Goal: Transaction & Acquisition: Purchase product/service

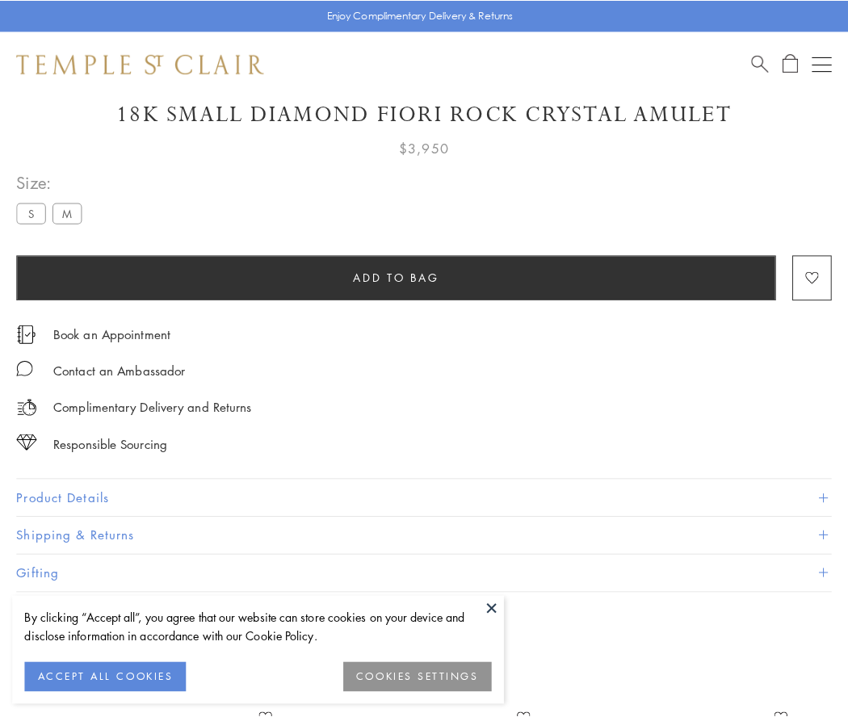
scroll to position [57, 0]
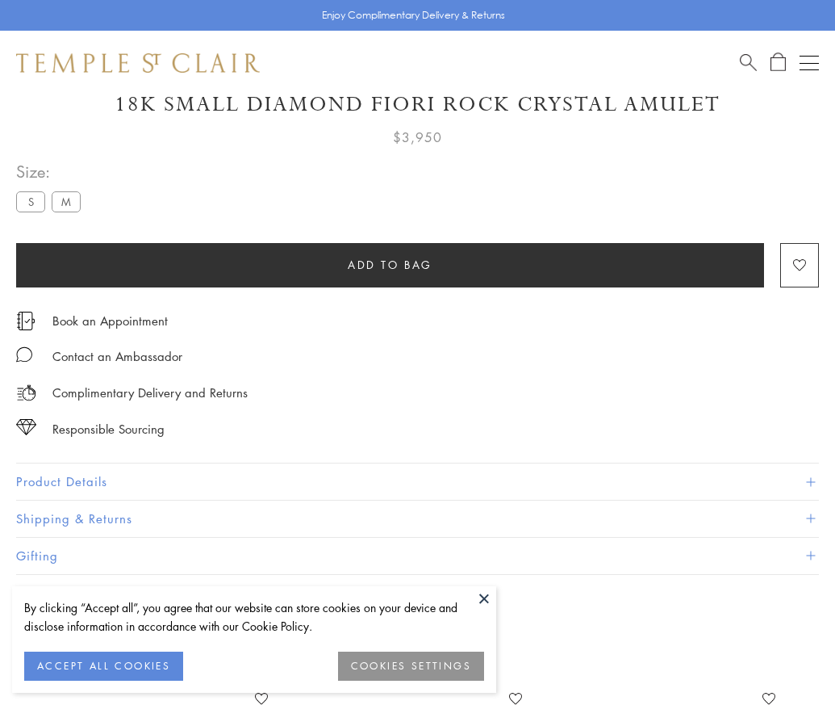
click at [390, 264] on span "Add to bag" at bounding box center [390, 265] width 85 height 18
